Goal: Transaction & Acquisition: Obtain resource

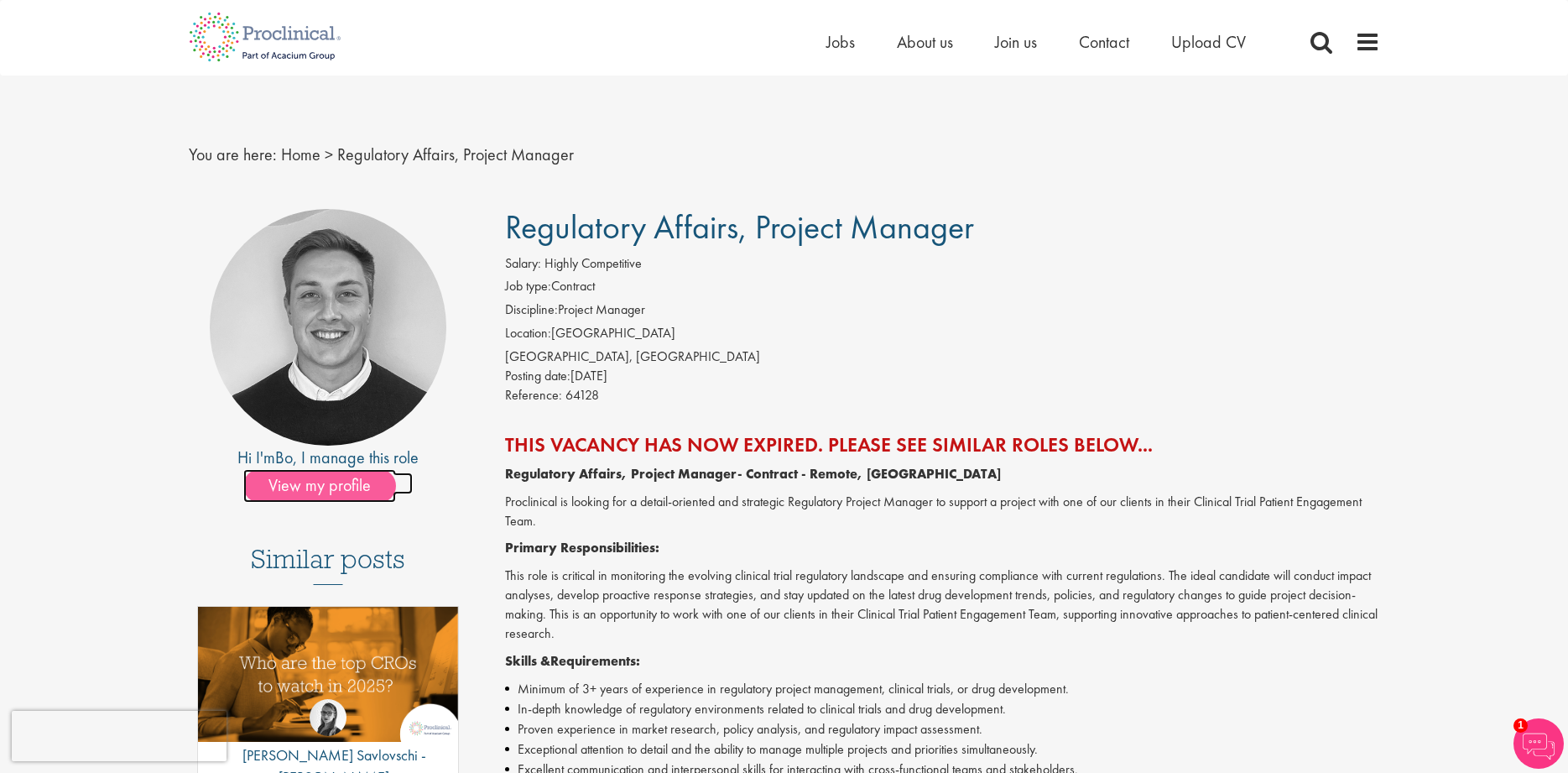
click at [278, 480] on span "View my profile" at bounding box center [319, 486] width 153 height 34
click at [302, 153] on link "Home" at bounding box center [300, 154] width 40 height 22
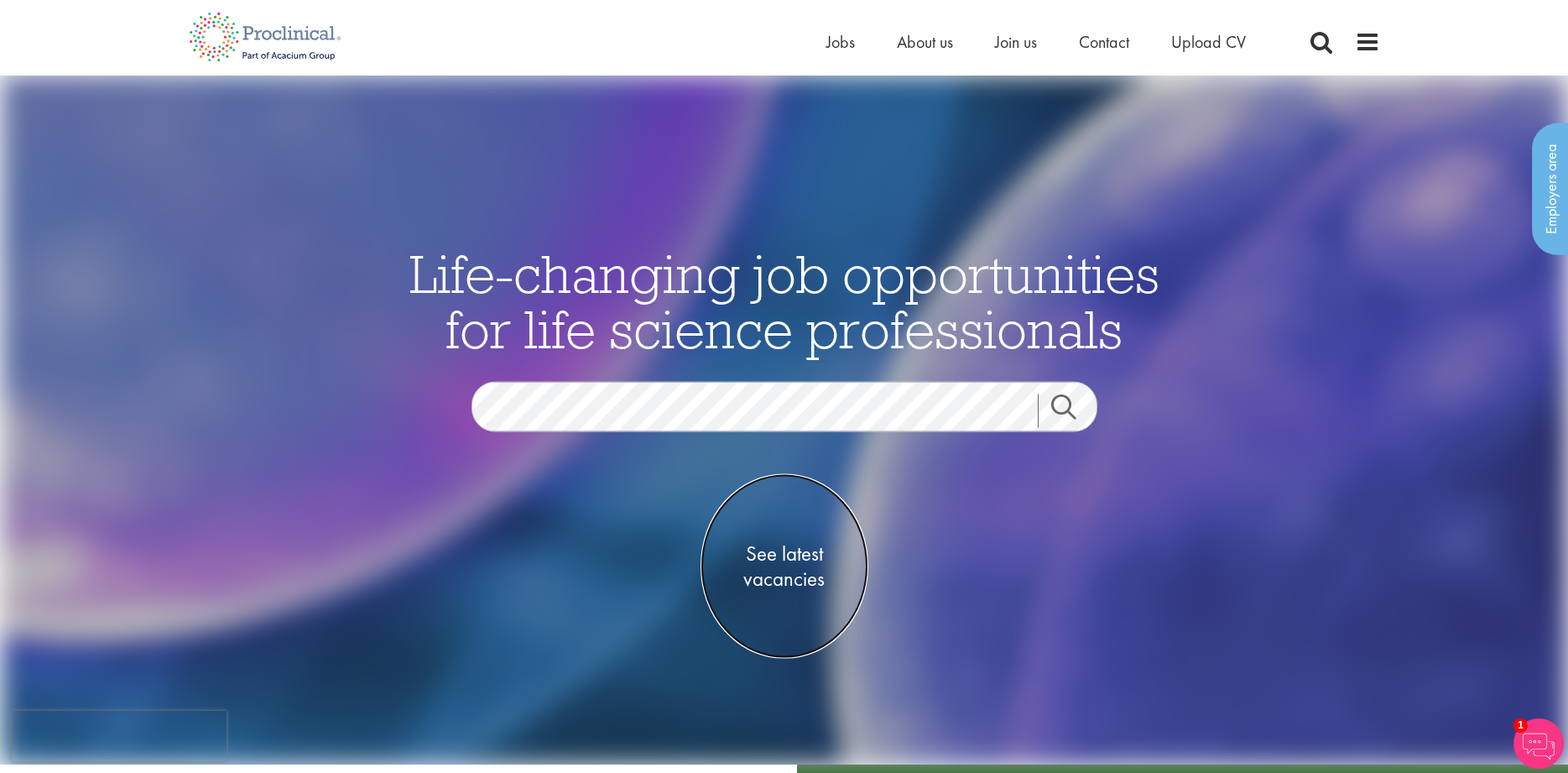
click at [798, 565] on span "See latest vacancies" at bounding box center [784, 565] width 168 height 51
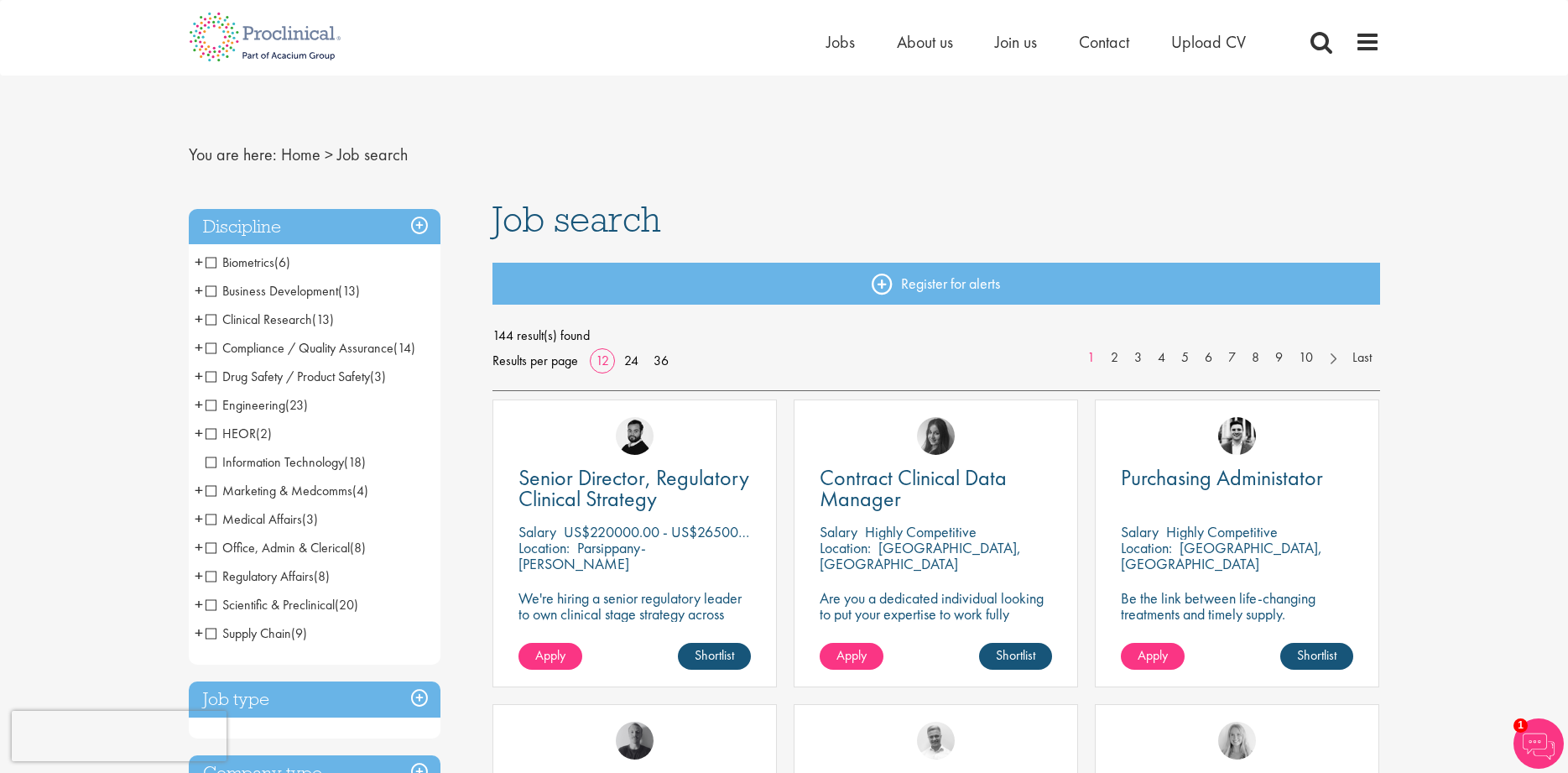
click at [212, 325] on span "Clinical Research" at bounding box center [259, 319] width 106 height 18
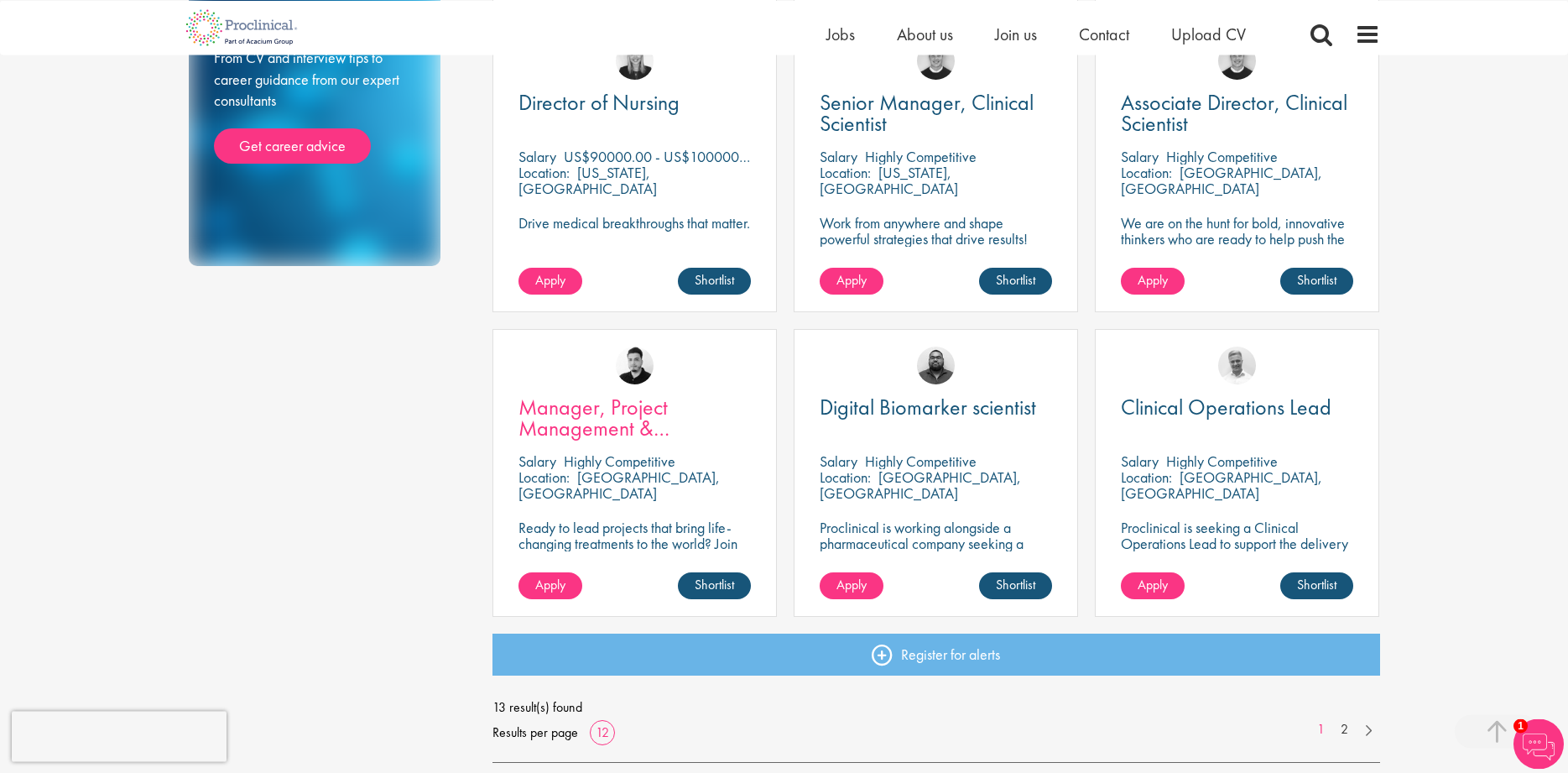
scroll to position [1027, 0]
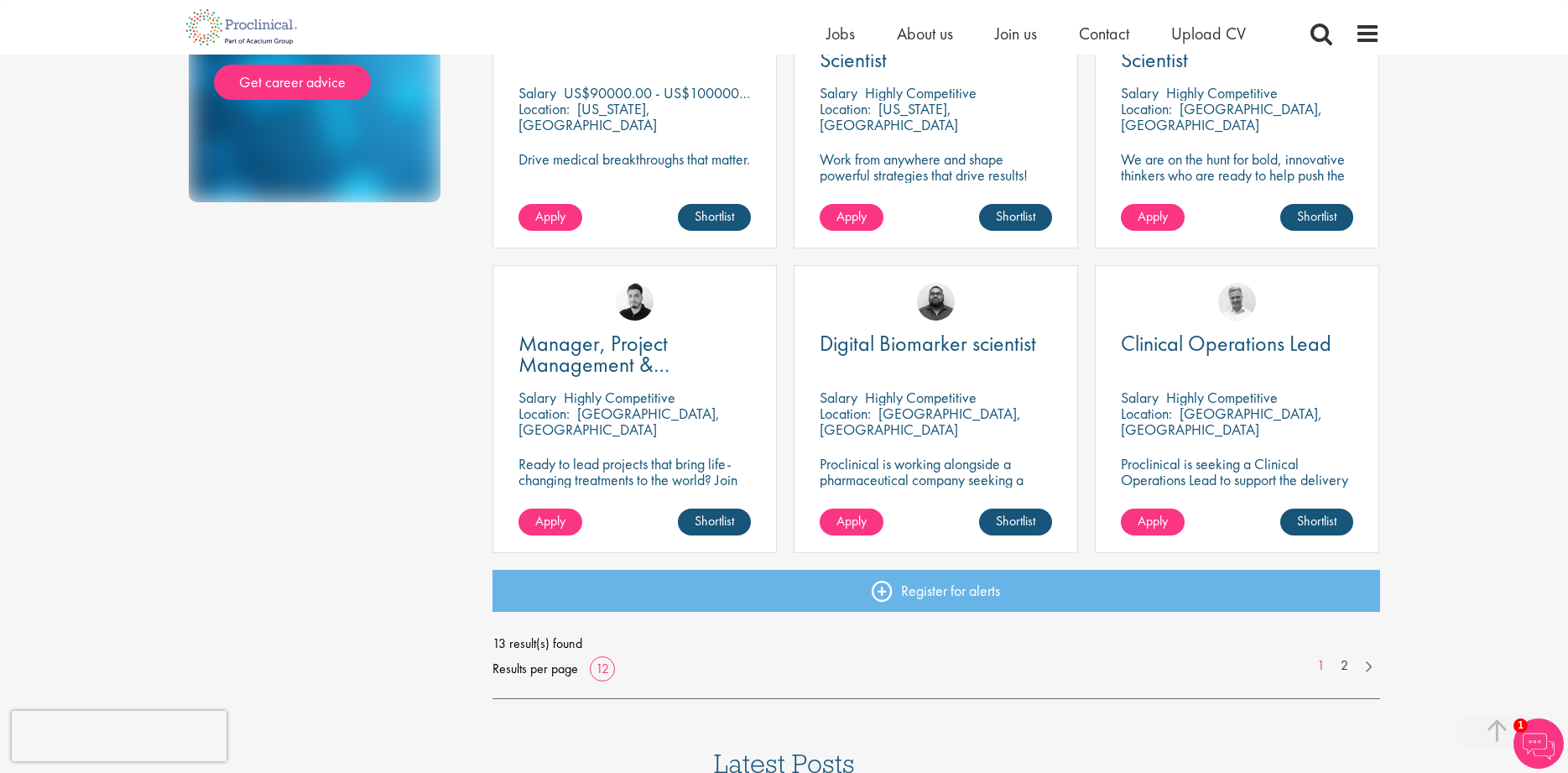
click at [587, 379] on div "Manager, Project Management & Operational Delivery Salary Highly Competitive Lo…" at bounding box center [635, 408] width 284 height 288
click at [587, 365] on span "Manager, Project Management & Operational Delivery" at bounding box center [608, 365] width 181 height 71
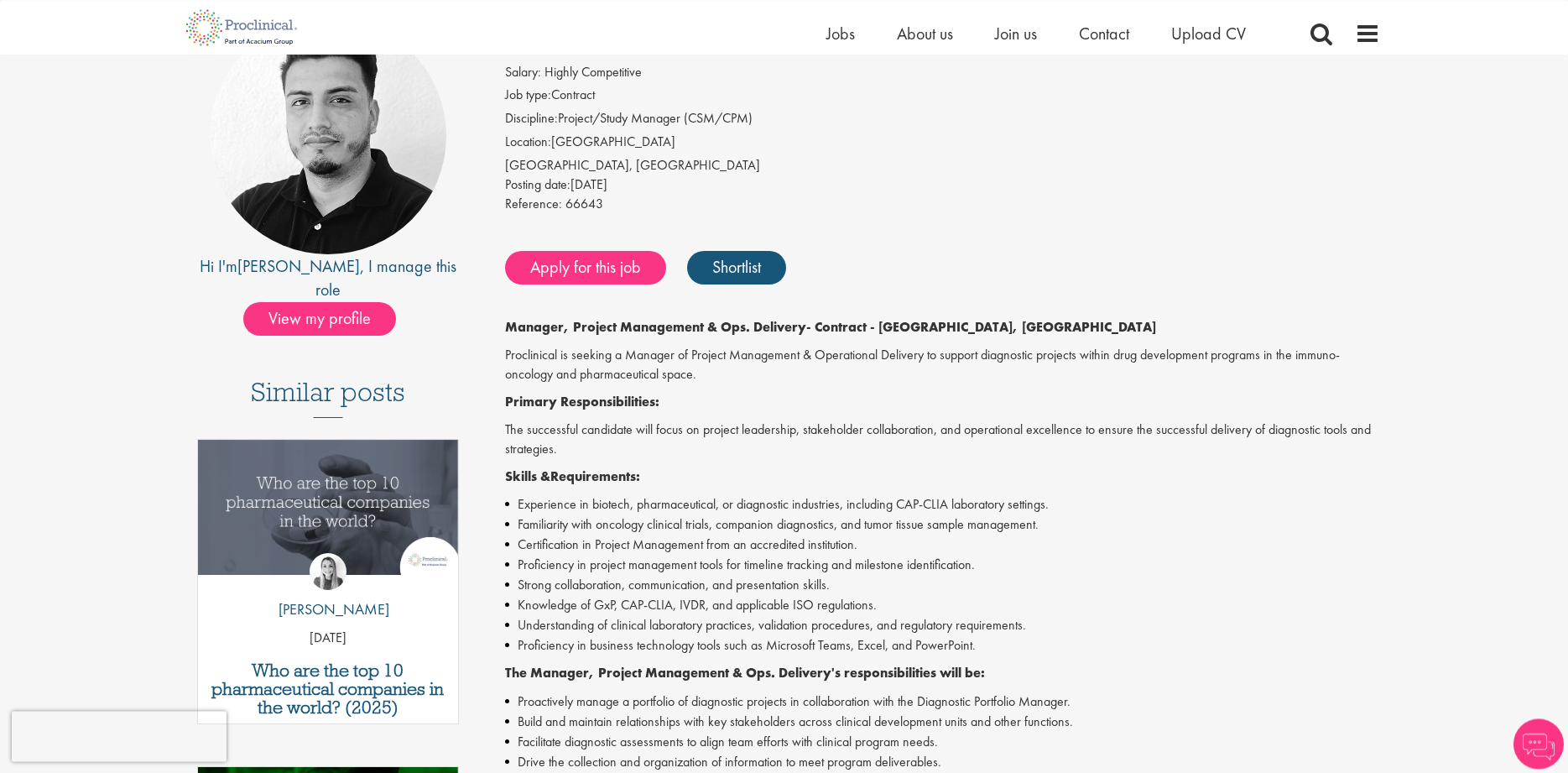
scroll to position [171, 0]
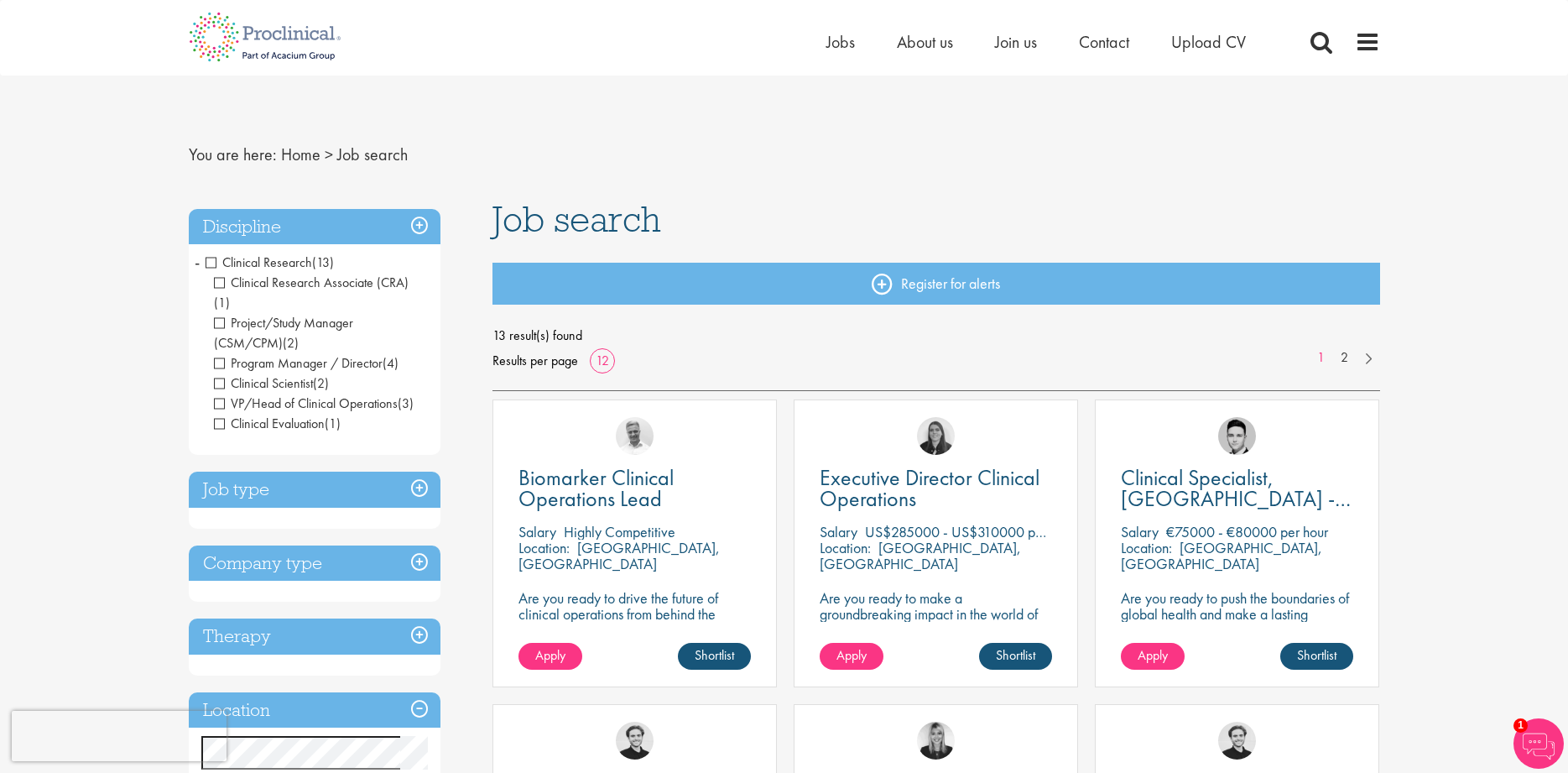
click at [213, 261] on span "Clinical Research" at bounding box center [259, 262] width 106 height 18
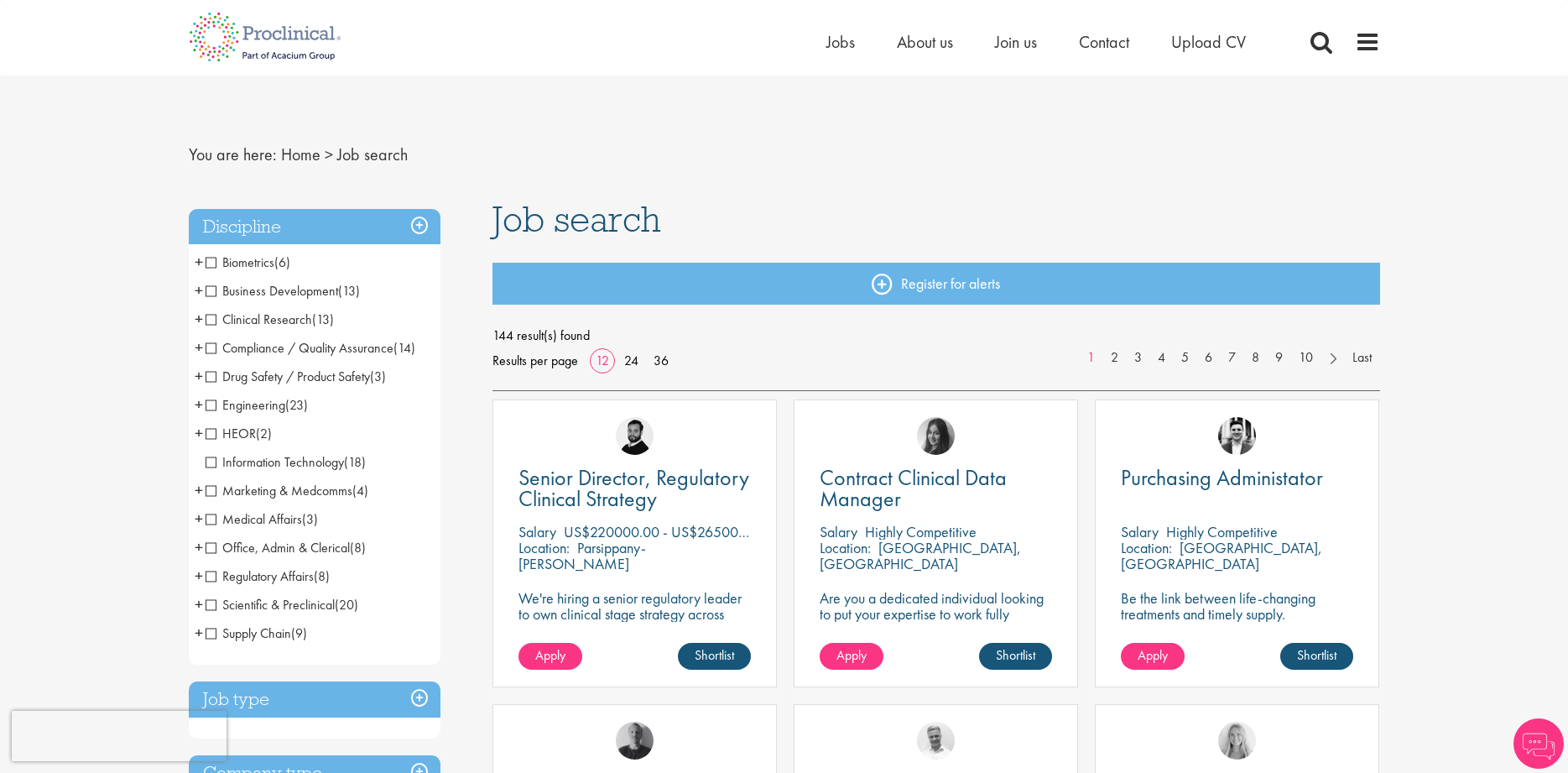
click at [208, 571] on span "Regulatory Affairs" at bounding box center [260, 576] width 108 height 18
click at [212, 576] on span "Regulatory Affairs" at bounding box center [260, 576] width 108 height 18
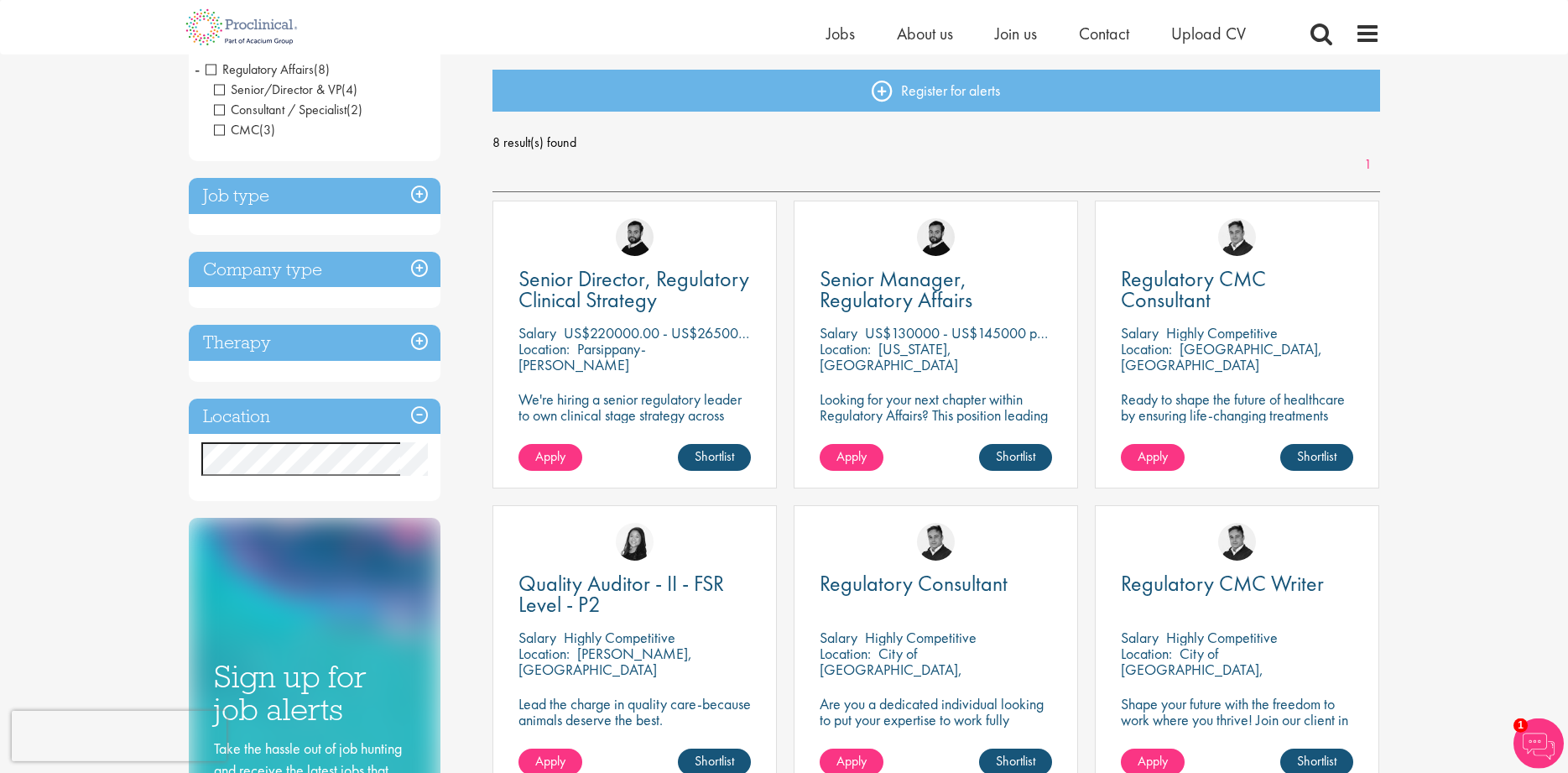
scroll to position [171, 0]
click at [1179, 301] on span "Regulatory CMC Consultant" at bounding box center [1193, 289] width 145 height 50
click at [1186, 301] on span "Regulatory CMC Consultant" at bounding box center [1193, 289] width 145 height 50
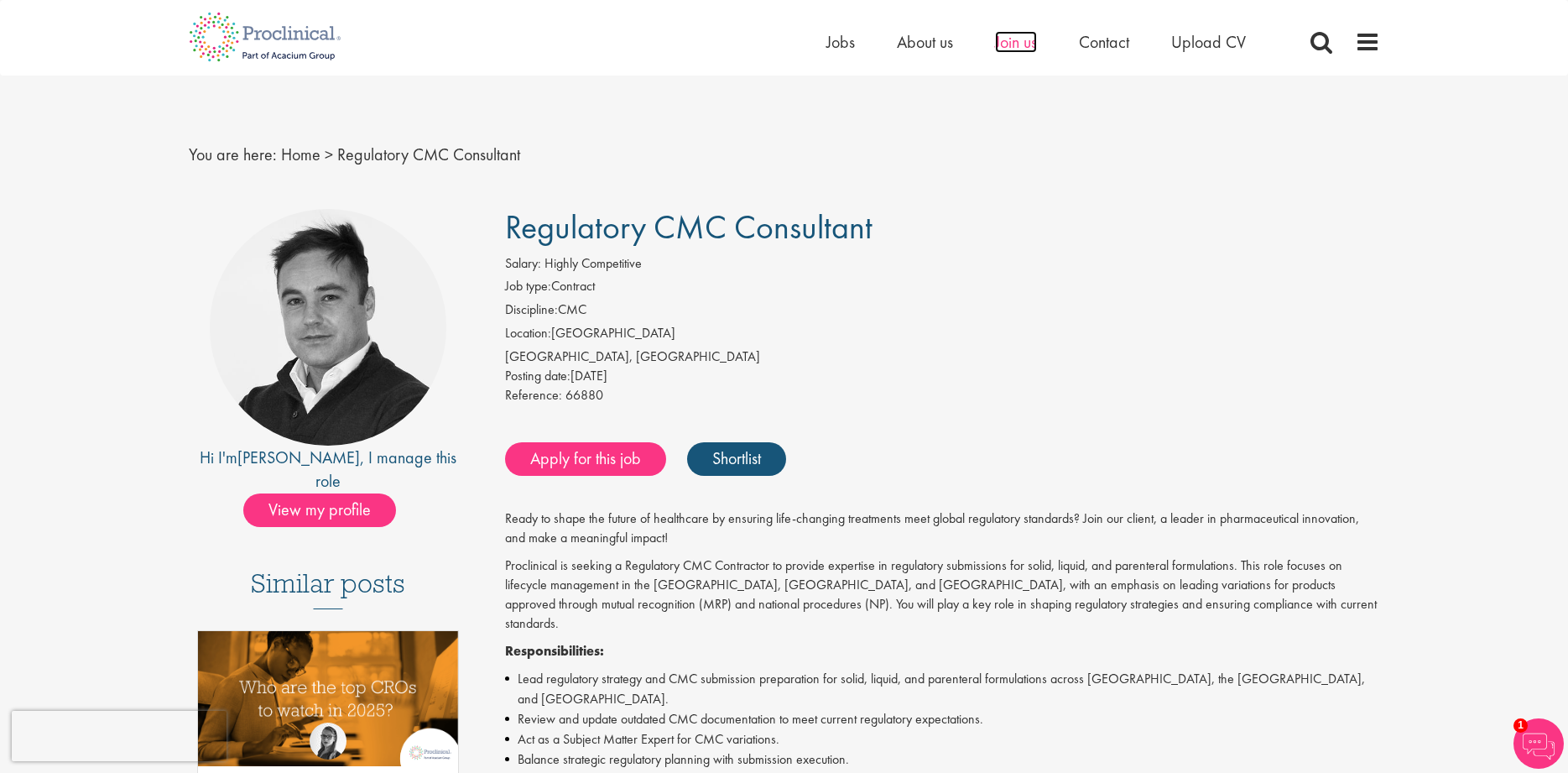
click at [1024, 43] on span "Join us" at bounding box center [1016, 42] width 42 height 22
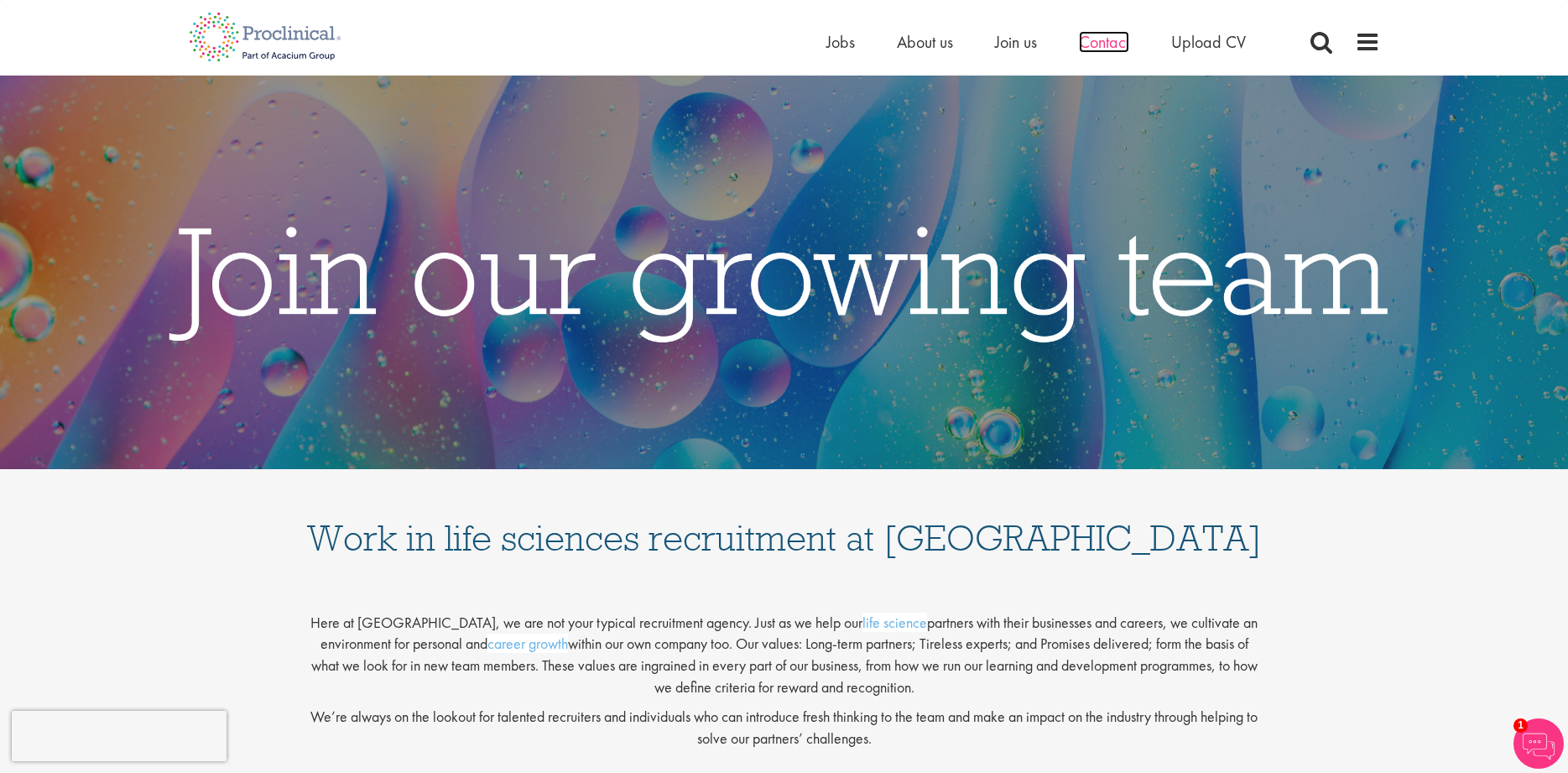
click at [1119, 45] on span "Contact" at bounding box center [1104, 42] width 51 height 22
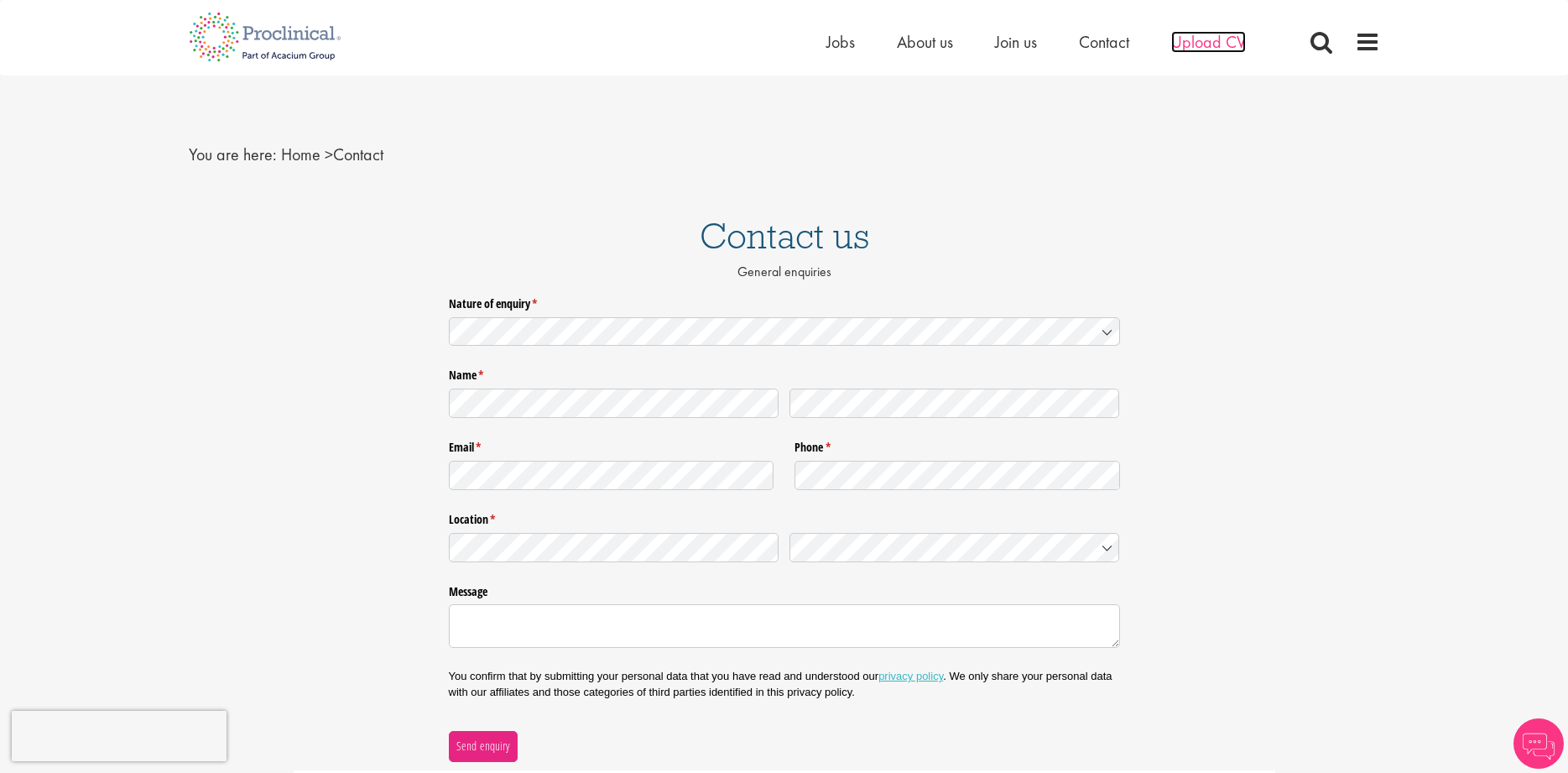
click at [1234, 41] on span "Upload CV" at bounding box center [1208, 42] width 74 height 22
